Goal: Task Accomplishment & Management: Complete application form

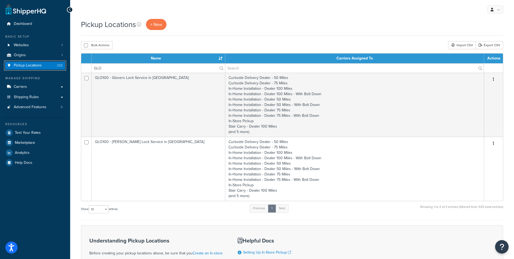
click at [30, 65] on span "Pickup Locations" at bounding box center [28, 65] width 28 height 5
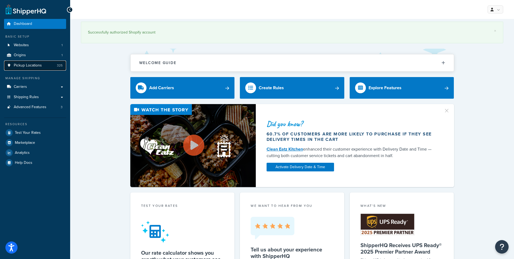
click at [31, 64] on span "Pickup Locations" at bounding box center [28, 65] width 28 height 5
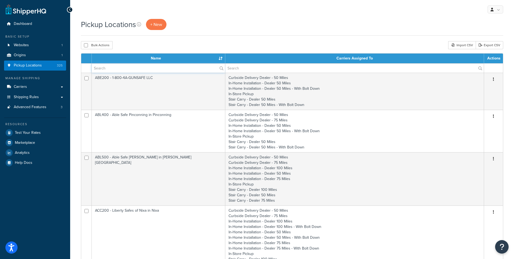
click at [129, 70] on input "text" at bounding box center [158, 67] width 133 height 9
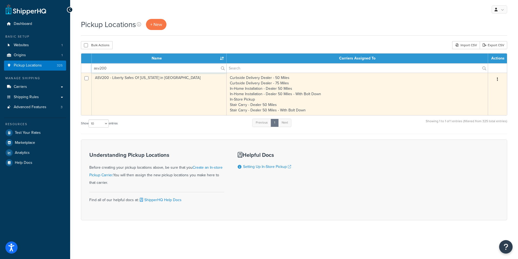
type input "asv200"
click at [133, 79] on td "ASV200 - Liberty Safes Of Utah in North Salt Lake" at bounding box center [159, 94] width 135 height 42
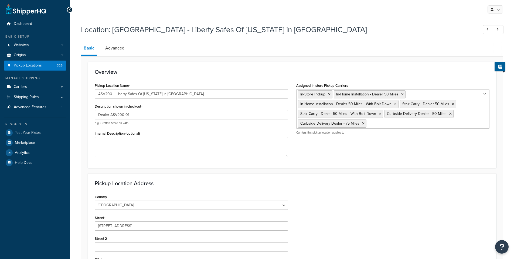
select select "44"
click at [329, 94] on icon at bounding box center [329, 94] width 2 height 3
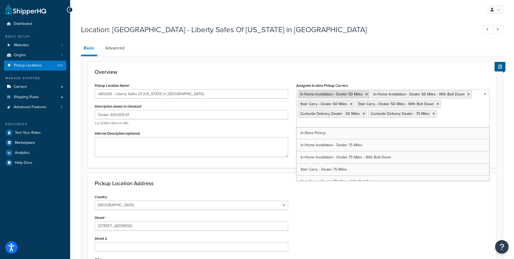
click at [367, 94] on icon at bounding box center [366, 94] width 2 height 3
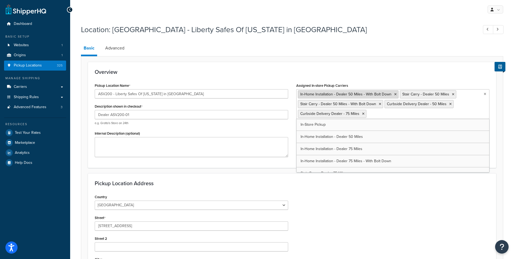
click at [395, 95] on icon at bounding box center [395, 94] width 2 height 3
click at [351, 94] on icon at bounding box center [351, 94] width 2 height 3
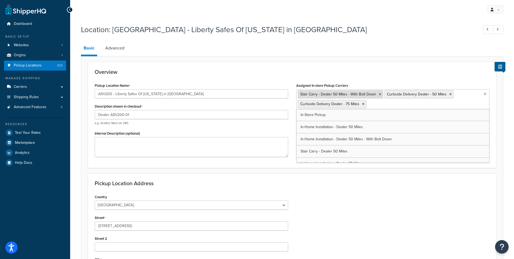
click at [379, 94] on icon at bounding box center [380, 94] width 2 height 3
click at [363, 94] on icon at bounding box center [364, 94] width 2 height 3
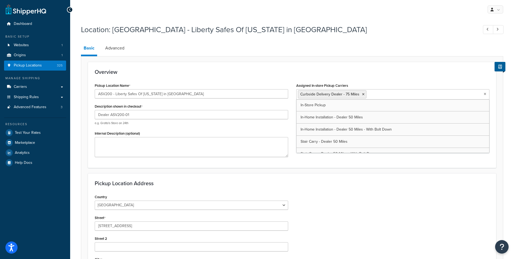
click at [362, 94] on icon at bounding box center [363, 94] width 2 height 3
click at [260, 73] on h3 "Overview" at bounding box center [292, 72] width 395 height 6
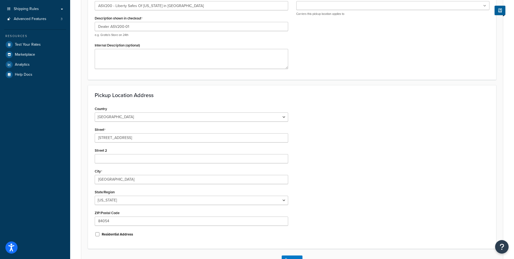
scroll to position [127, 0]
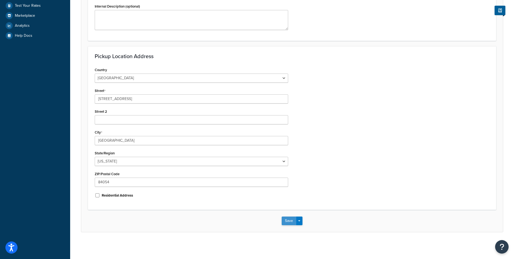
click at [288, 221] on button "Save" at bounding box center [289, 220] width 15 height 9
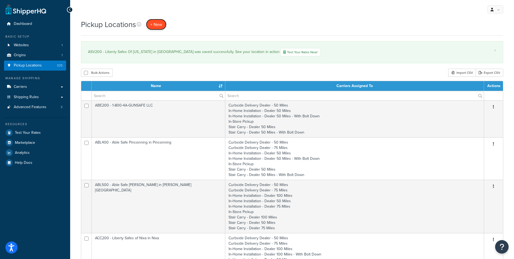
click at [152, 25] on span "+ New" at bounding box center [156, 24] width 12 height 6
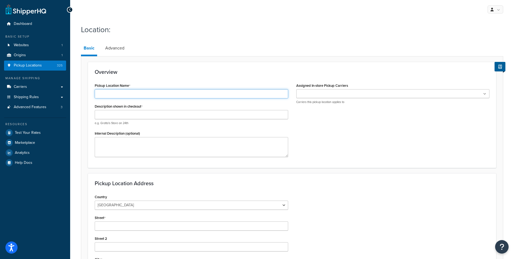
click at [116, 94] on input "Pickup Location Name" at bounding box center [192, 93] width 194 height 9
click at [98, 94] on input "Liberty Safes of Northern Utah" at bounding box center [192, 93] width 194 height 9
type input "ASV300 - Liberty Safes of Northern Utah"
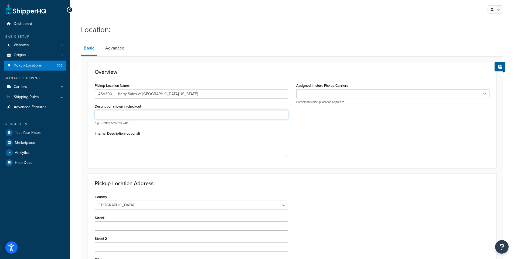
click at [131, 114] on input "Description shown in checkout" at bounding box center [192, 114] width 194 height 9
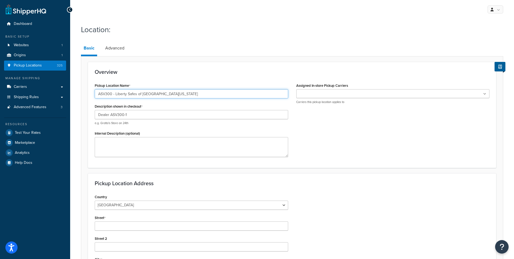
click at [112, 95] on input "ASV300 - Liberty Safes of [GEOGRAPHIC_DATA][US_STATE]" at bounding box center [192, 93] width 194 height 9
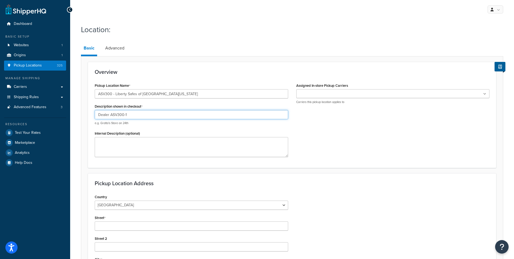
click at [126, 115] on input "Dealer ASV300-1" at bounding box center [192, 114] width 194 height 9
type input "Dealer ASV300-01"
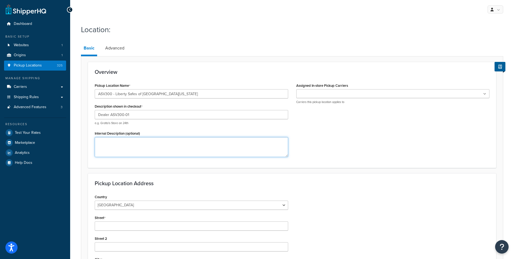
click at [148, 147] on textarea "Internal Description (optional)" at bounding box center [192, 147] width 194 height 20
click at [338, 92] on input "Assigned In-store Pickup Carriers" at bounding box center [322, 94] width 48 height 6
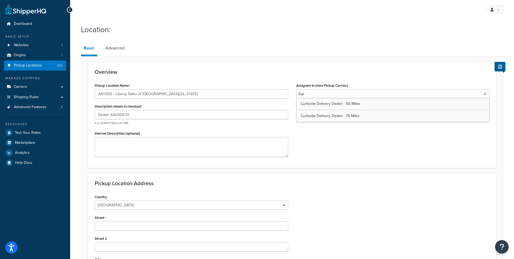
type input "Curb"
type input "Curbsi"
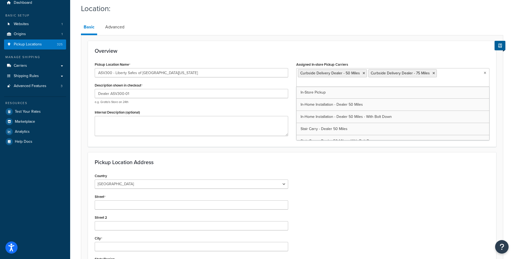
click at [346, 80] on input "Assigned In-store Pickup Carriers" at bounding box center [322, 83] width 48 height 6
type input "In-"
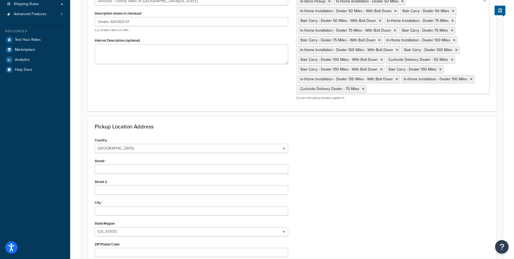
scroll to position [121, 0]
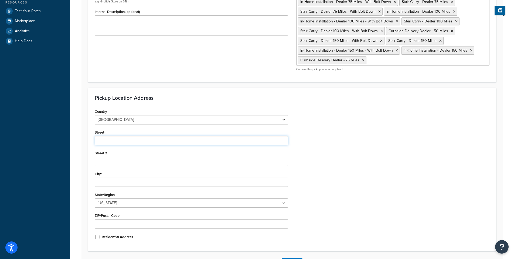
click at [116, 141] on input "Street" at bounding box center [192, 140] width 194 height 9
type input "1268 West 2600 South"
click at [101, 161] on input "Street 2" at bounding box center [192, 161] width 194 height 9
type input "SUite 101"
click at [107, 181] on input "City" at bounding box center [192, 181] width 194 height 9
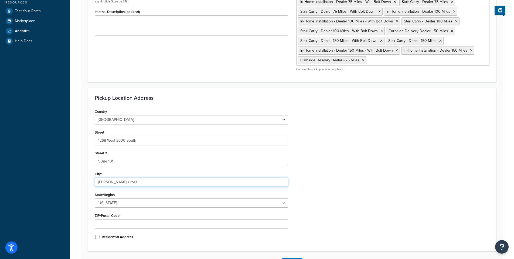
type input "Woods Cross"
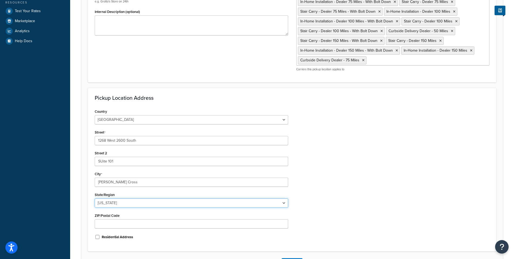
click at [109, 203] on select "Alabama Alaska American Samoa Arizona Arkansas Armed Forces Americas Armed Forc…" at bounding box center [192, 202] width 194 height 9
select select "44"
click at [95, 198] on select "Alabama Alaska American Samoa Arizona Arkansas Armed Forces Americas Armed Forc…" at bounding box center [192, 202] width 194 height 9
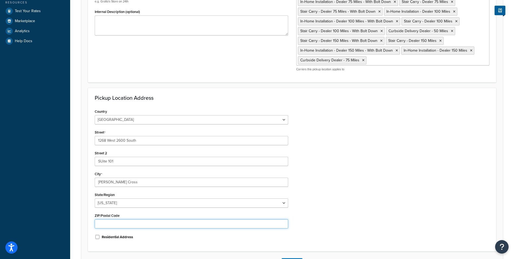
click at [114, 222] on input "ZIP/Postal Code" at bounding box center [192, 223] width 194 height 9
type input "84087"
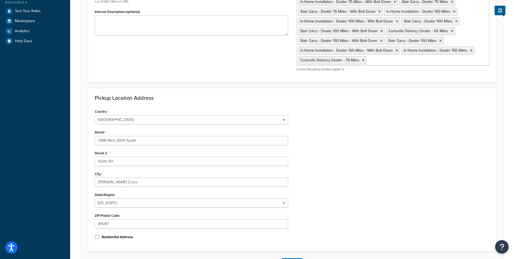
click at [425, 155] on div "Country United States United Kingdom Afghanistan Åland Islands Albania Algeria …" at bounding box center [292, 175] width 403 height 137
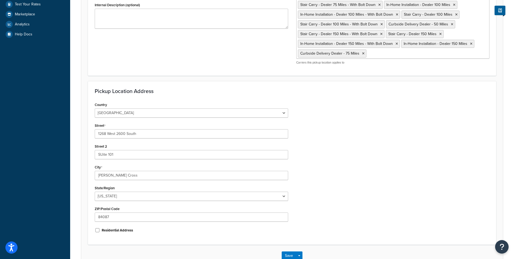
scroll to position [156, 0]
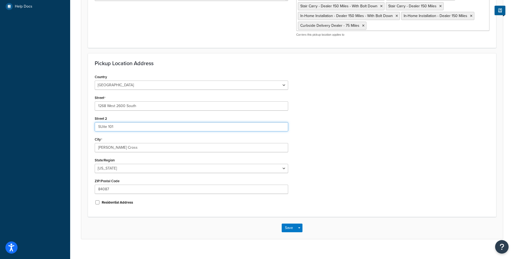
click at [102, 127] on input "SUite 101" at bounding box center [192, 126] width 194 height 9
type input "Suite 101"
click at [148, 135] on div "City Woods Cross" at bounding box center [192, 143] width 194 height 17
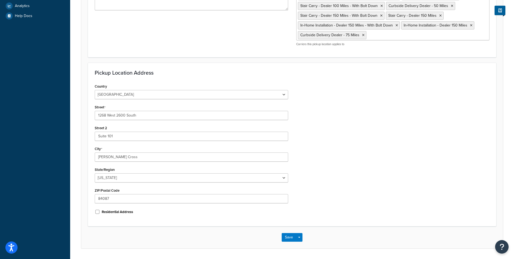
scroll to position [163, 0]
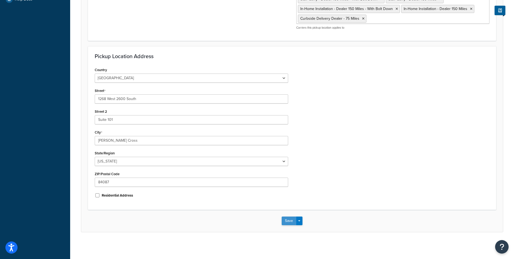
click at [285, 223] on button "Save" at bounding box center [289, 220] width 15 height 9
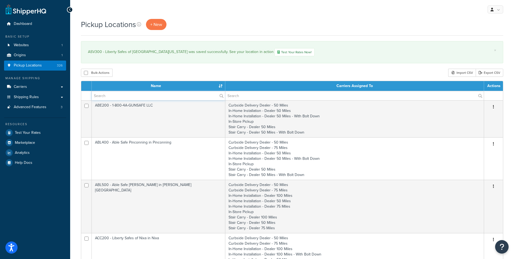
click at [120, 97] on input "text" at bounding box center [158, 95] width 133 height 9
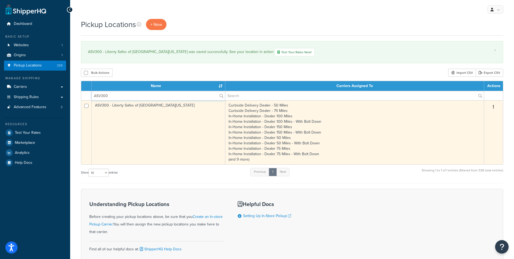
type input "ASV300"
click at [103, 106] on td "ASV300 - Liberty Safes of [GEOGRAPHIC_DATA][US_STATE]" at bounding box center [159, 132] width 134 height 64
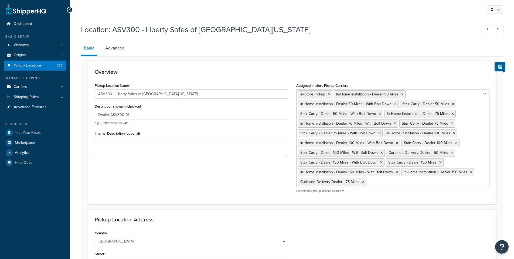
select select "44"
click at [118, 45] on link "Advanced" at bounding box center [115, 48] width 25 height 13
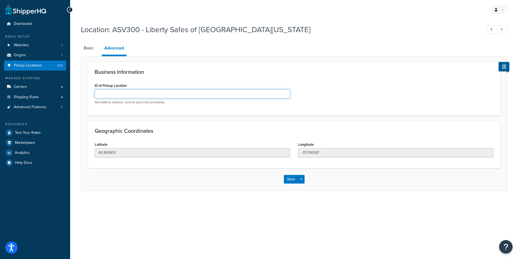
click at [111, 94] on input "ID of Pickup Location" at bounding box center [192, 93] width 195 height 9
click at [87, 48] on link "Basic" at bounding box center [88, 48] width 15 height 13
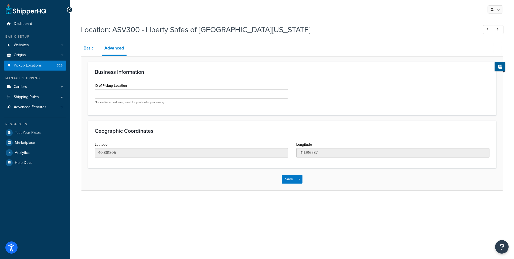
select select "44"
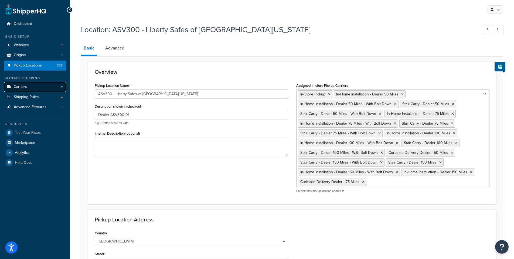
click at [23, 89] on span "Carriers" at bounding box center [20, 86] width 13 height 5
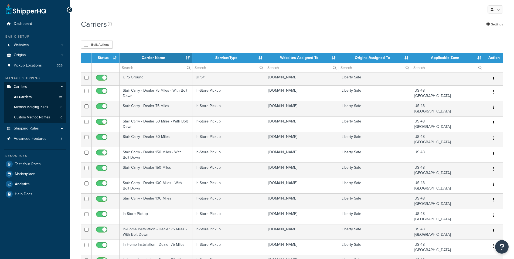
select select "15"
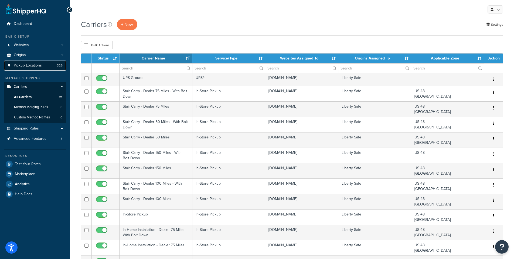
click at [26, 65] on span "Pickup Locations" at bounding box center [28, 65] width 28 height 5
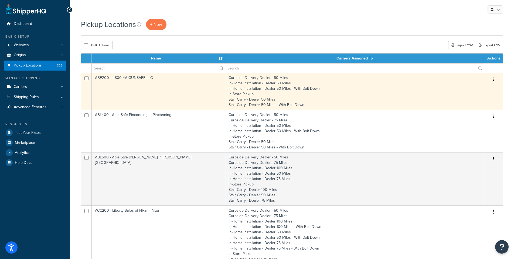
click at [103, 79] on td "ABE200 - 1-800-4A-GUNSAFE LLC" at bounding box center [159, 91] width 134 height 37
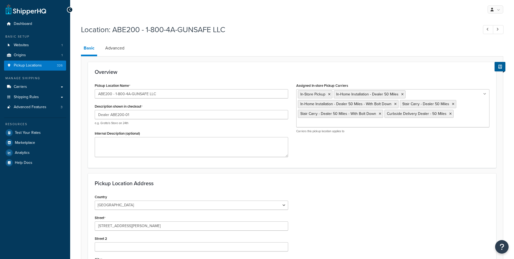
select select "3"
click at [114, 50] on link "Advanced" at bounding box center [115, 48] width 25 height 13
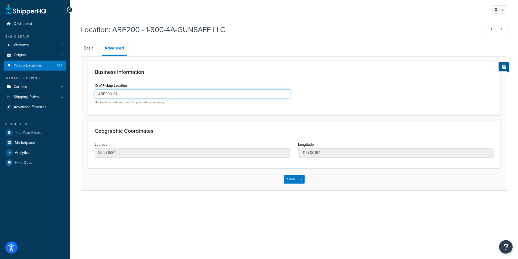
click at [122, 94] on input "ABE200-01" at bounding box center [192, 93] width 195 height 9
click at [90, 48] on link "Basic" at bounding box center [88, 48] width 15 height 13
select select "3"
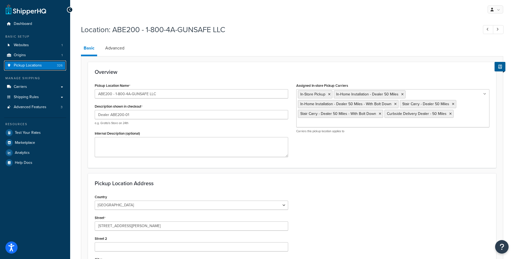
click at [30, 66] on span "Pickup Locations" at bounding box center [28, 65] width 28 height 5
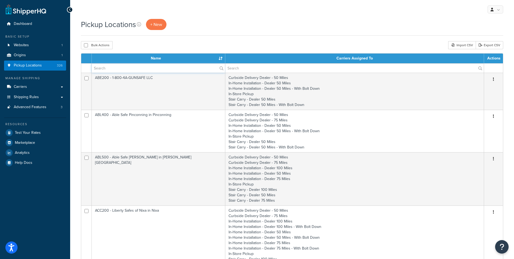
click at [115, 68] on input "text" at bounding box center [158, 67] width 133 height 9
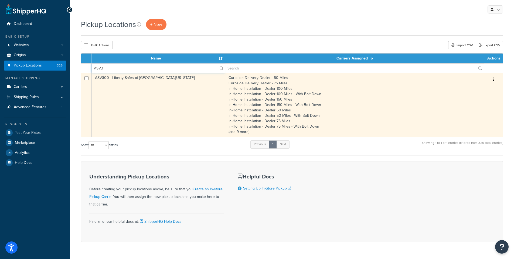
type input "ASV3"
click at [101, 77] on td "ASV300 - Liberty Safes of [GEOGRAPHIC_DATA][US_STATE]" at bounding box center [159, 105] width 134 height 64
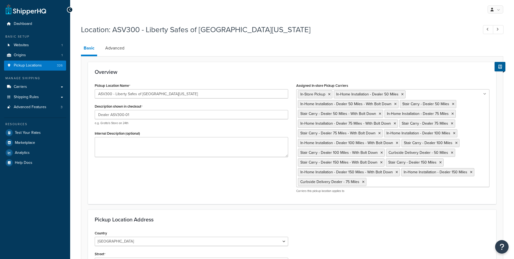
select select "44"
drag, startPoint x: 129, startPoint y: 116, endPoint x: 111, endPoint y: 115, distance: 18.1
click at [111, 115] on input "Dealer ASV300-01" at bounding box center [192, 114] width 194 height 9
click at [117, 47] on link "Advanced" at bounding box center [115, 48] width 25 height 13
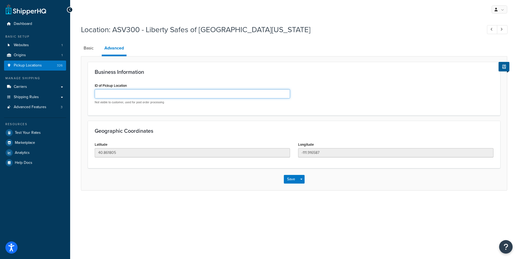
click at [128, 96] on input "ID of Pickup Location" at bounding box center [192, 93] width 195 height 9
paste input "ASV300-01"
type input "ASV300-01"
click at [290, 180] on button "Save" at bounding box center [291, 179] width 15 height 9
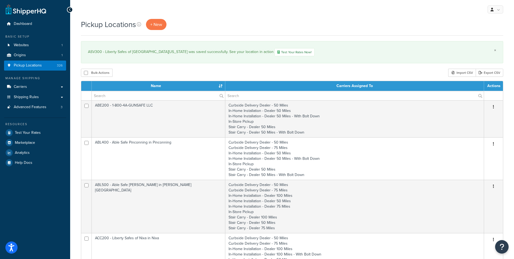
click at [496, 51] on link "×" at bounding box center [495, 50] width 2 height 4
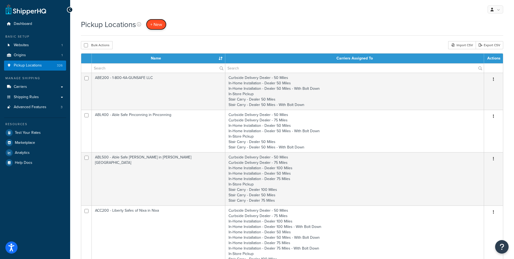
click at [156, 27] on span "+ New" at bounding box center [156, 24] width 12 height 6
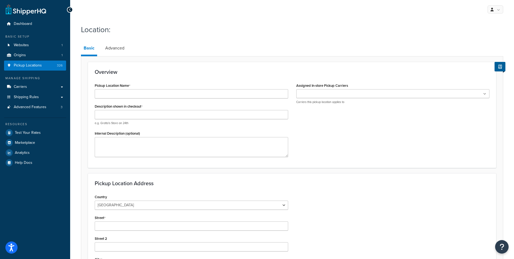
click at [344, 206] on div "Country United States United Kingdom Afghanistan Åland Islands Albania Algeria …" at bounding box center [292, 261] width 403 height 137
click at [113, 49] on link "Advanced" at bounding box center [115, 48] width 25 height 13
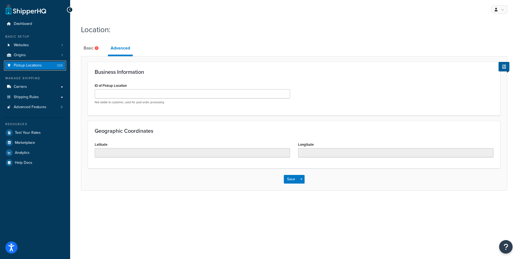
click at [28, 66] on span "Pickup Locations" at bounding box center [28, 65] width 28 height 5
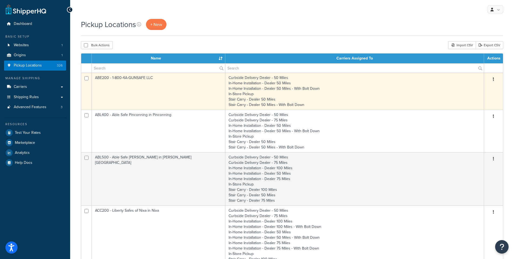
click at [124, 77] on td "ABE200 - 1-800-4A-GUNSAFE LLC" at bounding box center [159, 91] width 134 height 37
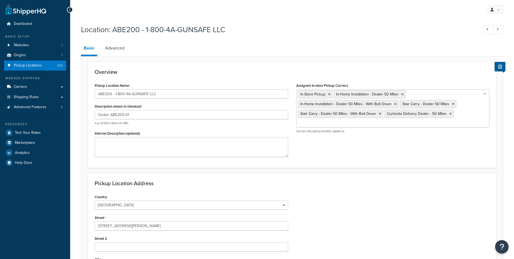
select select "3"
click at [118, 48] on link "Advanced" at bounding box center [115, 48] width 25 height 13
